Goal: Transaction & Acquisition: Book appointment/travel/reservation

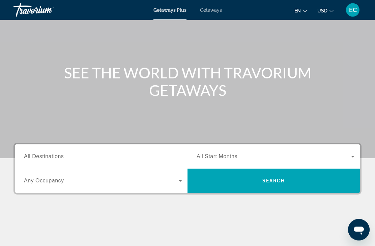
scroll to position [44, 0]
click at [90, 156] on input "Destination All Destinations" at bounding box center [103, 157] width 158 height 8
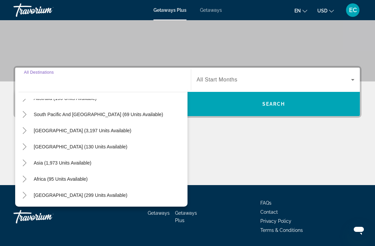
scroll to position [109, 0]
click at [85, 180] on span "Africa (95 units available)" at bounding box center [61, 179] width 54 height 5
type input "**********"
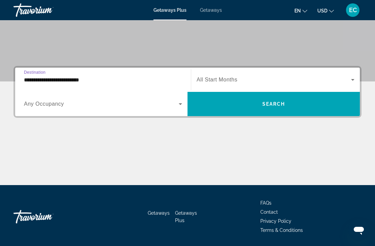
click at [354, 78] on icon "Search widget" at bounding box center [353, 80] width 8 height 8
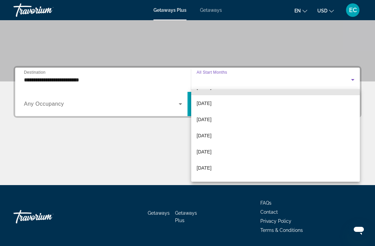
scroll to position [69, 0]
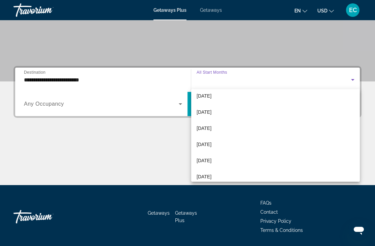
click at [211, 161] on span "April 2026" at bounding box center [204, 161] width 15 height 8
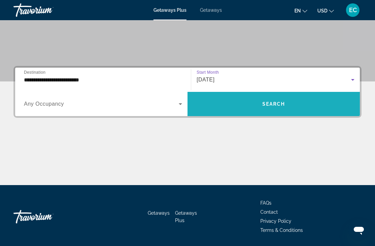
click at [279, 103] on span "Search" at bounding box center [273, 103] width 23 height 5
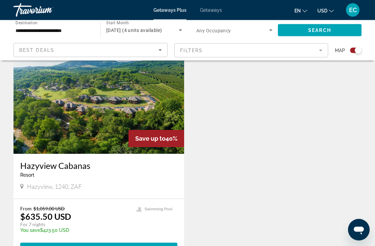
scroll to position [247, 0]
click at [120, 246] on span "4 units" at bounding box center [120, 248] width 24 height 5
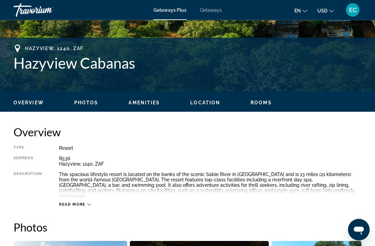
scroll to position [267, 0]
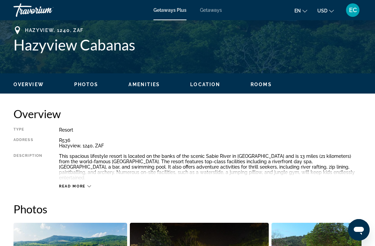
click at [89, 184] on div "Read more" at bounding box center [75, 186] width 32 height 4
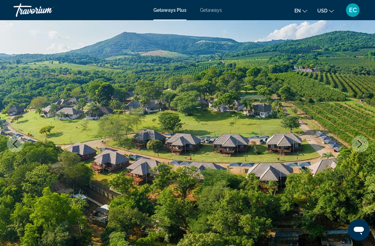
scroll to position [0, 0]
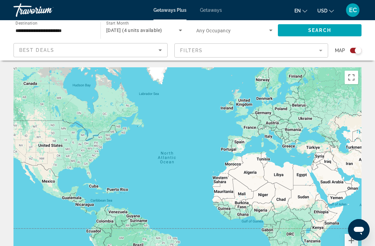
click at [68, 28] on input "**********" at bounding box center [54, 31] width 76 height 8
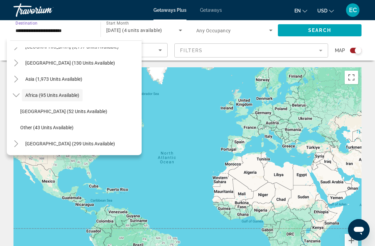
scroll to position [13, 0]
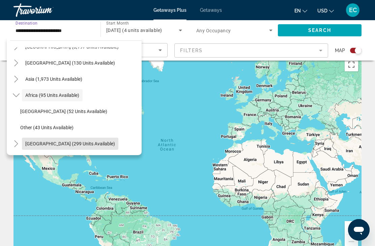
click at [88, 145] on span "Middle East (299 units available)" at bounding box center [70, 143] width 90 height 5
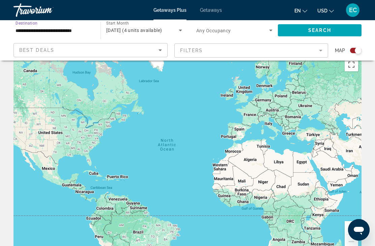
click at [323, 31] on span "Search" at bounding box center [319, 30] width 23 height 5
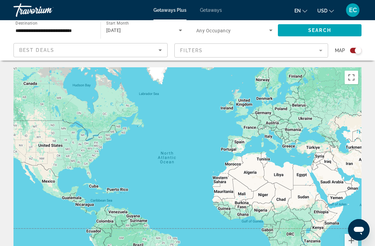
click at [80, 29] on input "**********" at bounding box center [54, 31] width 76 height 8
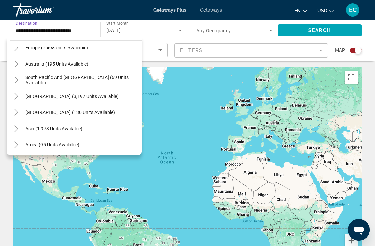
scroll to position [83, 0]
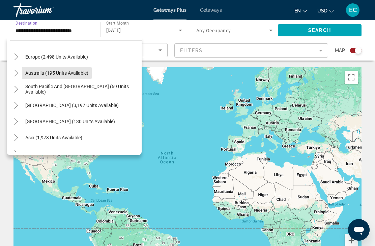
click at [82, 72] on span "Australia (195 units available)" at bounding box center [56, 72] width 63 height 5
type input "**********"
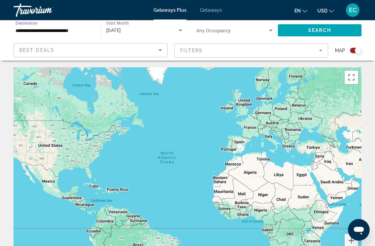
click at [139, 30] on div "April 2026" at bounding box center [142, 30] width 72 height 8
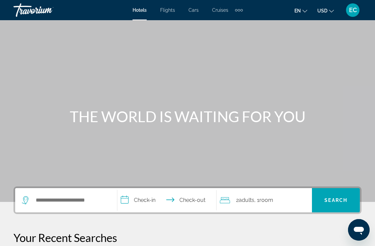
click at [238, 13] on div "Extra navigation items" at bounding box center [239, 10] width 8 height 10
click at [232, 23] on span "Activities" at bounding box center [228, 22] width 20 height 5
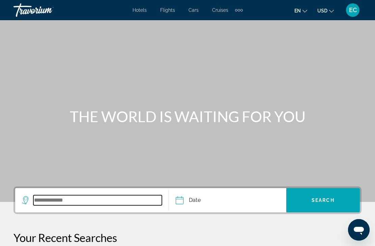
click at [95, 202] on input "Search widget" at bounding box center [97, 201] width 128 height 10
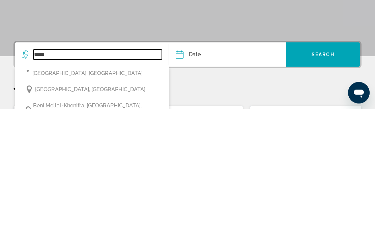
scroll to position [55, 0]
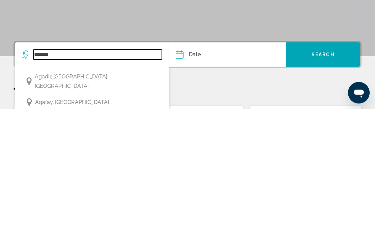
type input "*******"
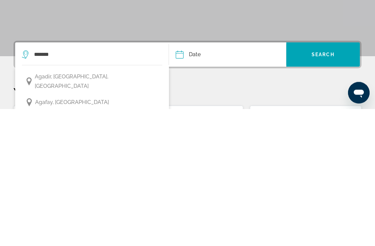
click at [265, 223] on p "Your Recent Searches" at bounding box center [187, 229] width 348 height 13
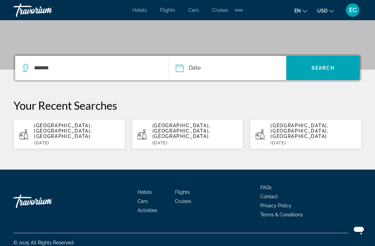
click at [232, 70] on input "Date" at bounding box center [203, 69] width 58 height 26
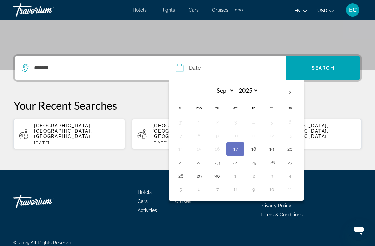
click at [292, 92] on th "Next month" at bounding box center [290, 92] width 18 height 15
click at [292, 90] on th "Next month" at bounding box center [290, 92] width 18 height 15
click at [295, 91] on th "Next month" at bounding box center [290, 92] width 18 height 15
click at [295, 93] on th "Next month" at bounding box center [290, 92] width 18 height 15
select select "*"
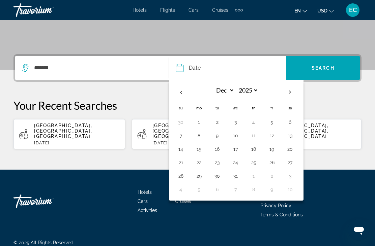
select select "****"
click at [296, 93] on th "Next month" at bounding box center [290, 92] width 18 height 15
click at [293, 94] on th "Next month" at bounding box center [290, 92] width 18 height 15
click at [294, 92] on th "Next month" at bounding box center [290, 92] width 18 height 15
select select "*"
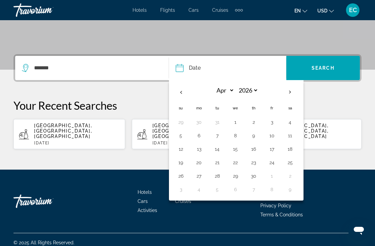
click at [200, 139] on button "6" at bounding box center [198, 135] width 11 height 9
type input "**********"
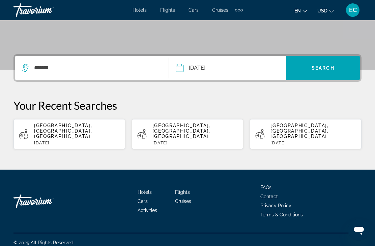
click at [320, 70] on span "Search" at bounding box center [322, 67] width 23 height 5
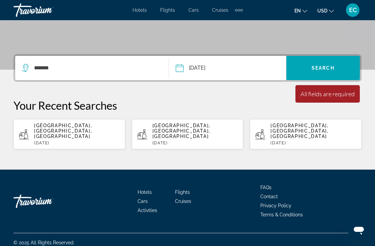
click at [325, 70] on span "Search" at bounding box center [322, 67] width 23 height 5
click at [323, 14] on button "USD USD ($) MXN (Mex$) CAD (Can$) GBP (£) EUR (€) AUD (A$) NZD (NZ$) CNY (CN¥)" at bounding box center [325, 11] width 17 height 10
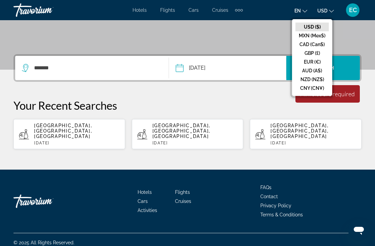
click at [317, 47] on button "CAD (Can$)" at bounding box center [311, 44] width 33 height 9
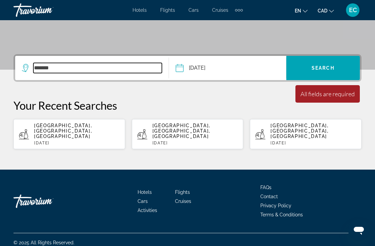
click at [117, 72] on input "*******" at bounding box center [97, 68] width 128 height 10
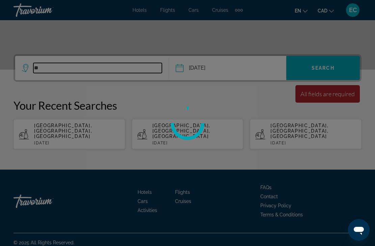
type input "*"
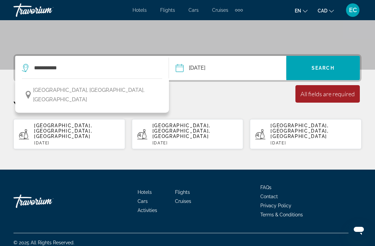
click at [111, 91] on span "[GEOGRAPHIC_DATA], [GEOGRAPHIC_DATA], [GEOGRAPHIC_DATA]" at bounding box center [96, 95] width 126 height 19
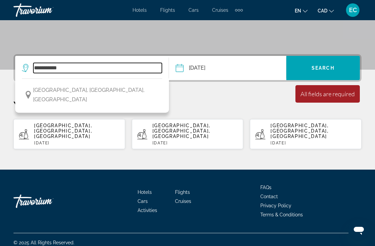
type input "**********"
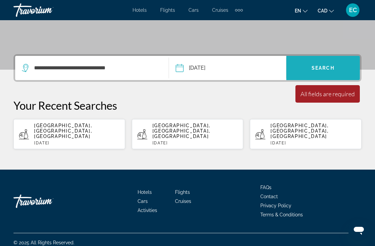
click at [336, 60] on span "Search widget" at bounding box center [322, 68] width 73 height 16
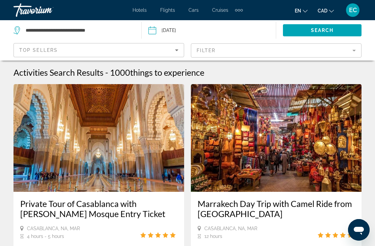
click at [355, 51] on mat-form-field "Filter" at bounding box center [276, 50] width 171 height 14
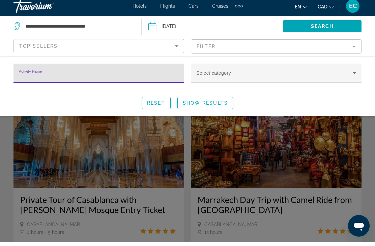
click at [355, 73] on icon "Search widget" at bounding box center [354, 77] width 8 height 8
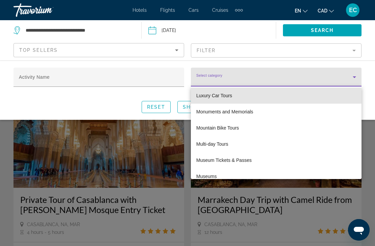
scroll to position [1086, 0]
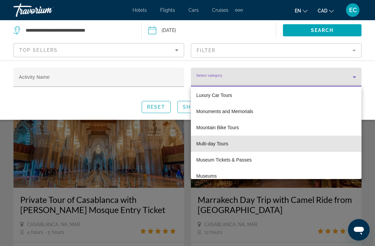
click at [227, 143] on span "Multi-day Tours" at bounding box center [212, 144] width 32 height 8
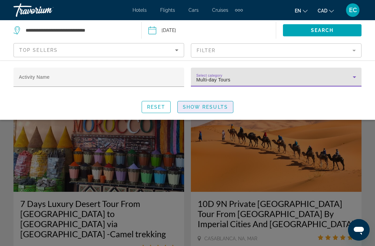
click at [213, 112] on span "Search widget" at bounding box center [205, 107] width 55 height 16
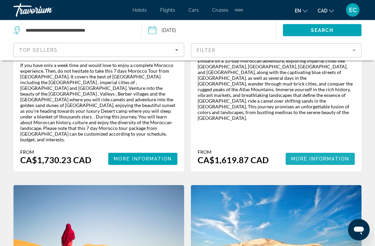
scroll to position [204, 0]
click at [329, 151] on span "Main content" at bounding box center [320, 159] width 69 height 16
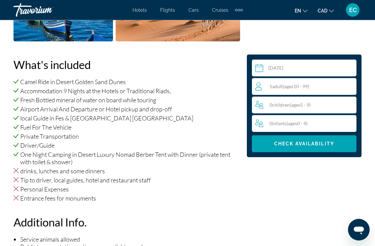
scroll to position [690, 0]
click at [336, 95] on div "1 Adult Adults ( ages [DEMOGRAPHIC_DATA]) 0 Child Children ( ages [DEMOGRAPHIC_…" at bounding box center [304, 105] width 104 height 54
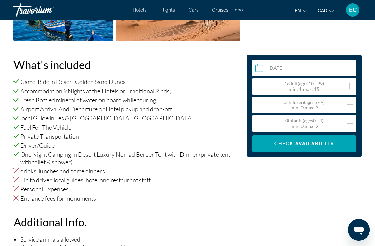
click at [338, 89] on div "1 Adult Adults ( ages [DEMOGRAPHIC_DATA]) min : 1, max : 15" at bounding box center [305, 86] width 101 height 11
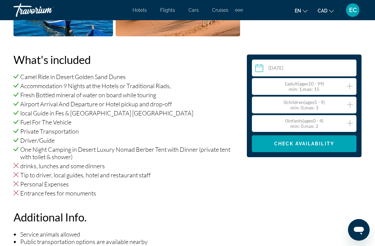
scroll to position [693, 0]
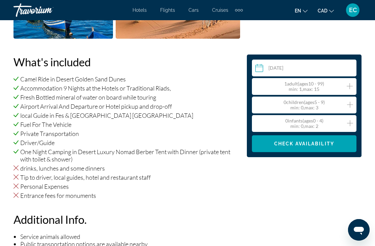
click at [352, 87] on icon "Increment adults" at bounding box center [350, 86] width 6 height 8
click at [351, 88] on icon "Increment adults" at bounding box center [350, 86] width 6 height 8
click at [352, 89] on icon "Increment adults" at bounding box center [350, 86] width 6 height 8
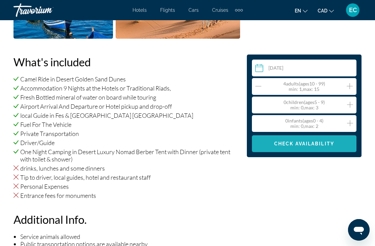
click at [314, 150] on span "Main content" at bounding box center [304, 144] width 104 height 16
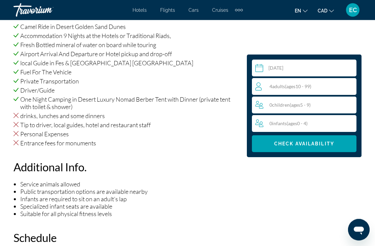
scroll to position [1116, 0]
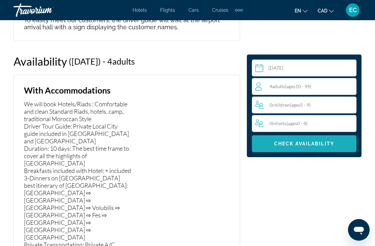
click at [316, 146] on span "Check Availability" at bounding box center [304, 143] width 60 height 5
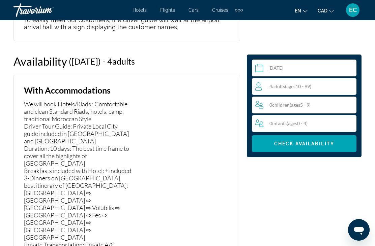
click at [315, 146] on span "Check Availability" at bounding box center [304, 143] width 60 height 5
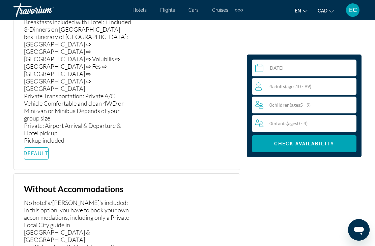
scroll to position [1264, 0]
click at [32, 152] on span "DEFAULT" at bounding box center [36, 154] width 25 height 5
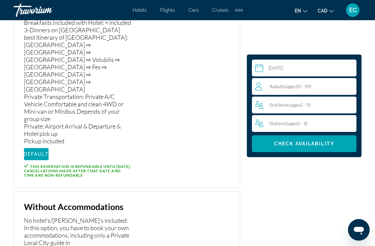
click at [306, 149] on span "Main content" at bounding box center [304, 144] width 104 height 16
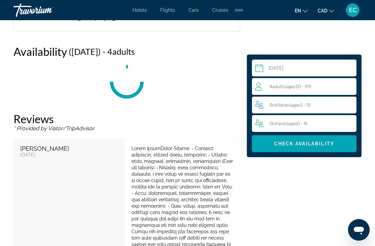
scroll to position [1116, 0]
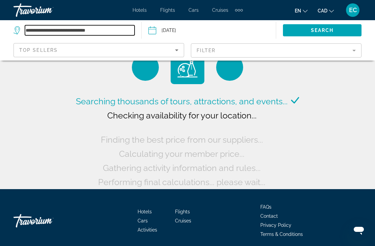
click at [112, 28] on input "**********" at bounding box center [80, 30] width 110 height 10
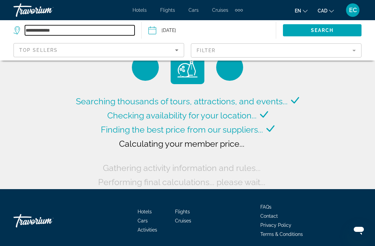
type input "**********"
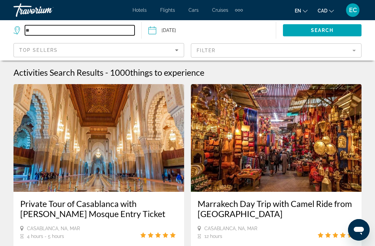
type input "*"
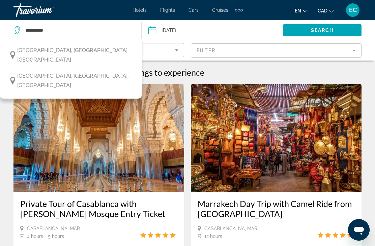
click at [112, 49] on span "[GEOGRAPHIC_DATA], [GEOGRAPHIC_DATA], [GEOGRAPHIC_DATA]" at bounding box center [74, 55] width 114 height 19
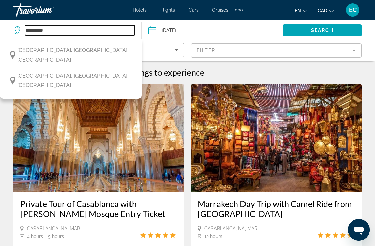
type input "**********"
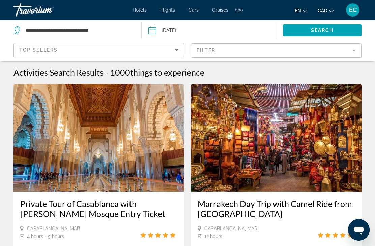
click at [188, 32] on input "Date: Apr 6, 2026" at bounding box center [180, 31] width 66 height 22
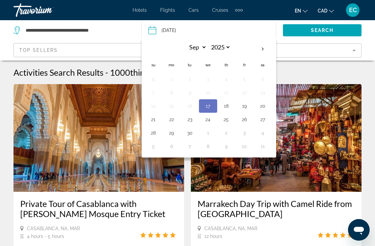
click at [266, 50] on th "Next month" at bounding box center [262, 49] width 18 height 15
click at [268, 49] on th "Next month" at bounding box center [262, 49] width 18 height 15
select select "**"
click at [189, 110] on button "16" at bounding box center [189, 105] width 11 height 9
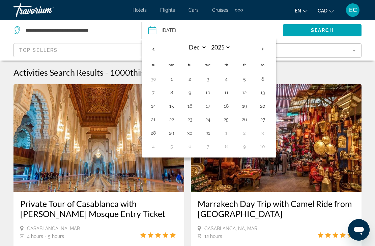
type input "**********"
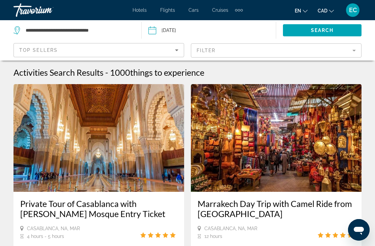
click at [352, 53] on mat-form-field "Filter" at bounding box center [276, 50] width 171 height 14
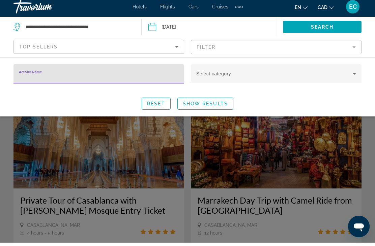
click at [356, 75] on icon "Search widget" at bounding box center [354, 77] width 8 height 8
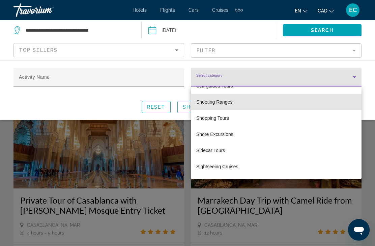
scroll to position [1649, 0]
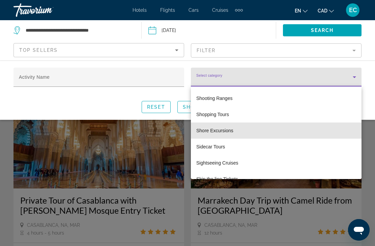
click at [232, 131] on span "Shore Excursions" at bounding box center [214, 131] width 37 height 8
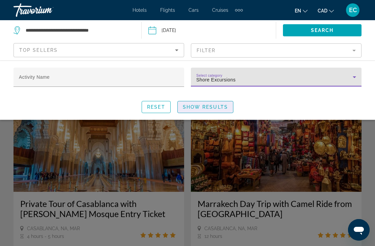
click at [222, 108] on span "Show Results" at bounding box center [205, 106] width 45 height 5
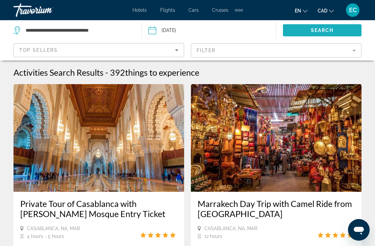
click at [332, 35] on span "Search widget" at bounding box center [322, 30] width 79 height 16
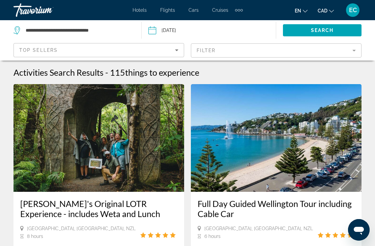
click at [349, 56] on mat-form-field "Filter" at bounding box center [276, 50] width 171 height 14
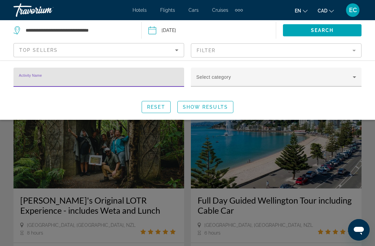
click at [353, 78] on icon "Search widget" at bounding box center [354, 77] width 8 height 8
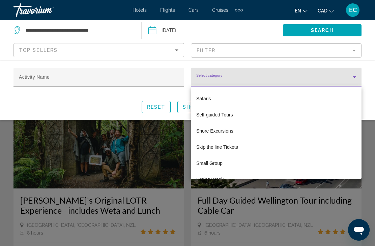
scroll to position [938, 0]
click at [231, 128] on span "Shore Excursions" at bounding box center [214, 130] width 37 height 8
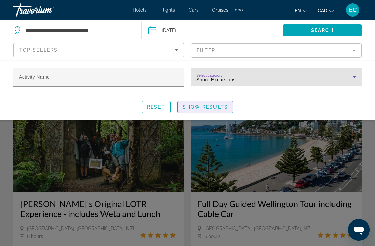
click at [219, 110] on span "Search widget" at bounding box center [205, 107] width 55 height 16
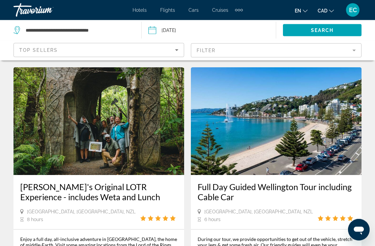
scroll to position [12, 0]
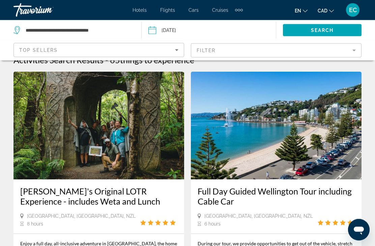
click at [356, 53] on mat-form-field "Filter" at bounding box center [276, 50] width 171 height 14
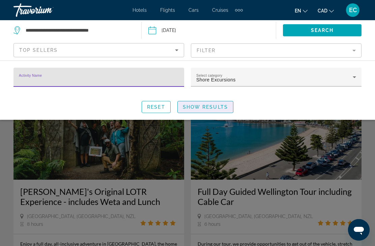
click at [218, 107] on span "Show Results" at bounding box center [205, 106] width 45 height 5
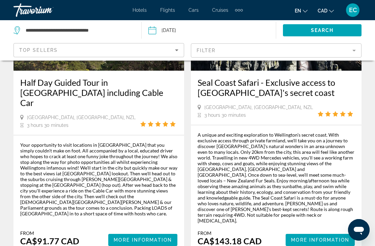
scroll to position [671, 0]
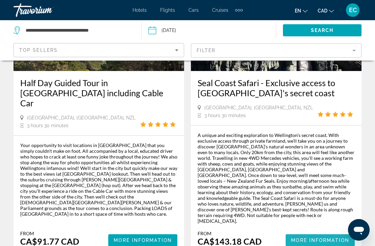
click at [316, 233] on span "Main content" at bounding box center [320, 241] width 69 height 16
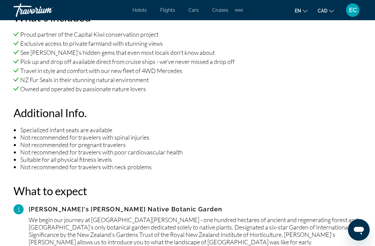
scroll to position [737, 0]
